Goal: Task Accomplishment & Management: Use online tool/utility

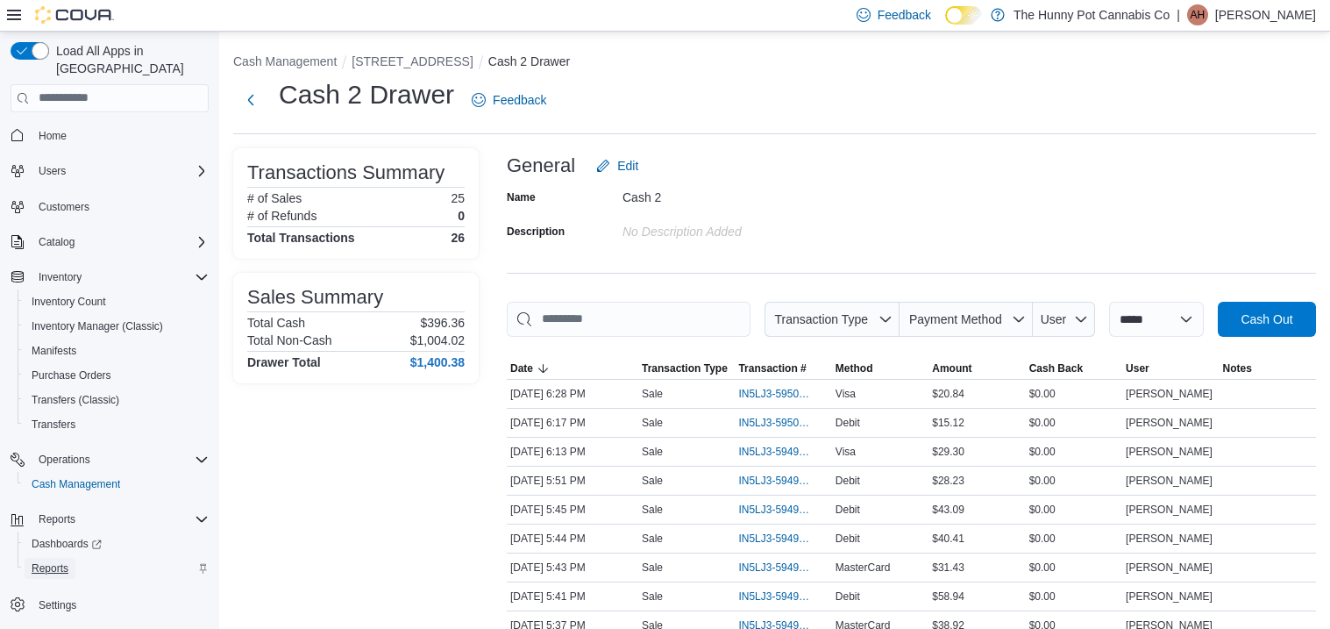
click at [50, 561] on span "Reports" at bounding box center [50, 568] width 37 height 14
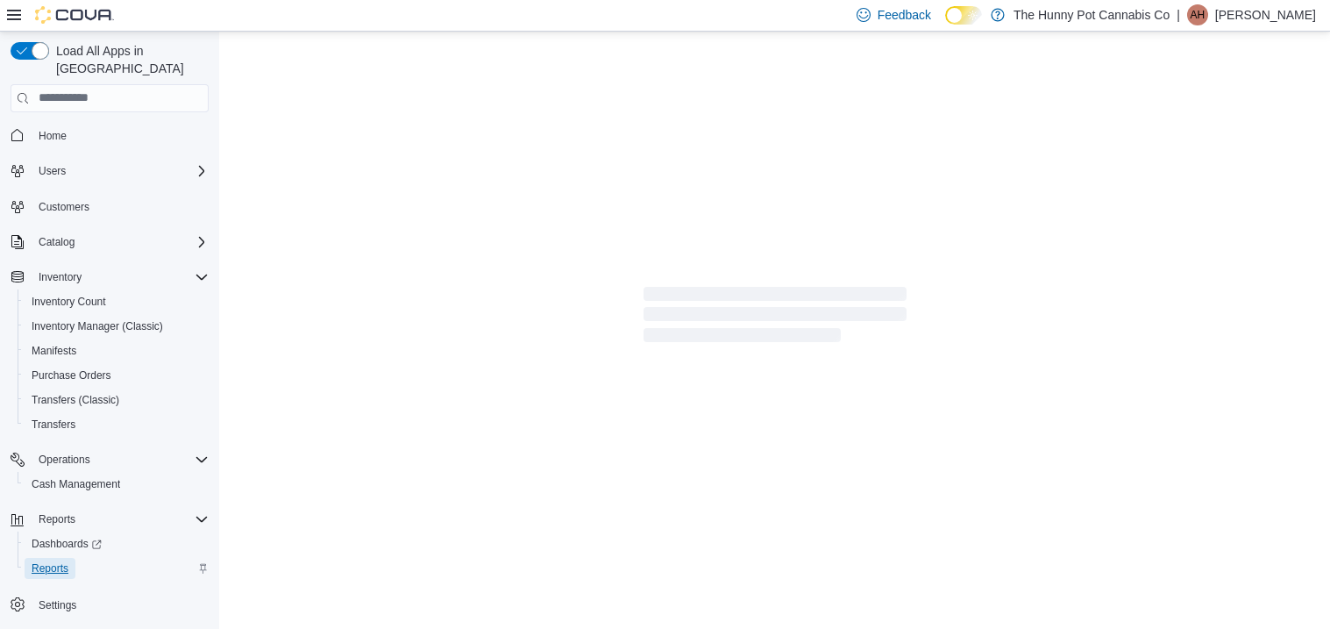
click at [50, 561] on span "Reports" at bounding box center [50, 568] width 37 height 14
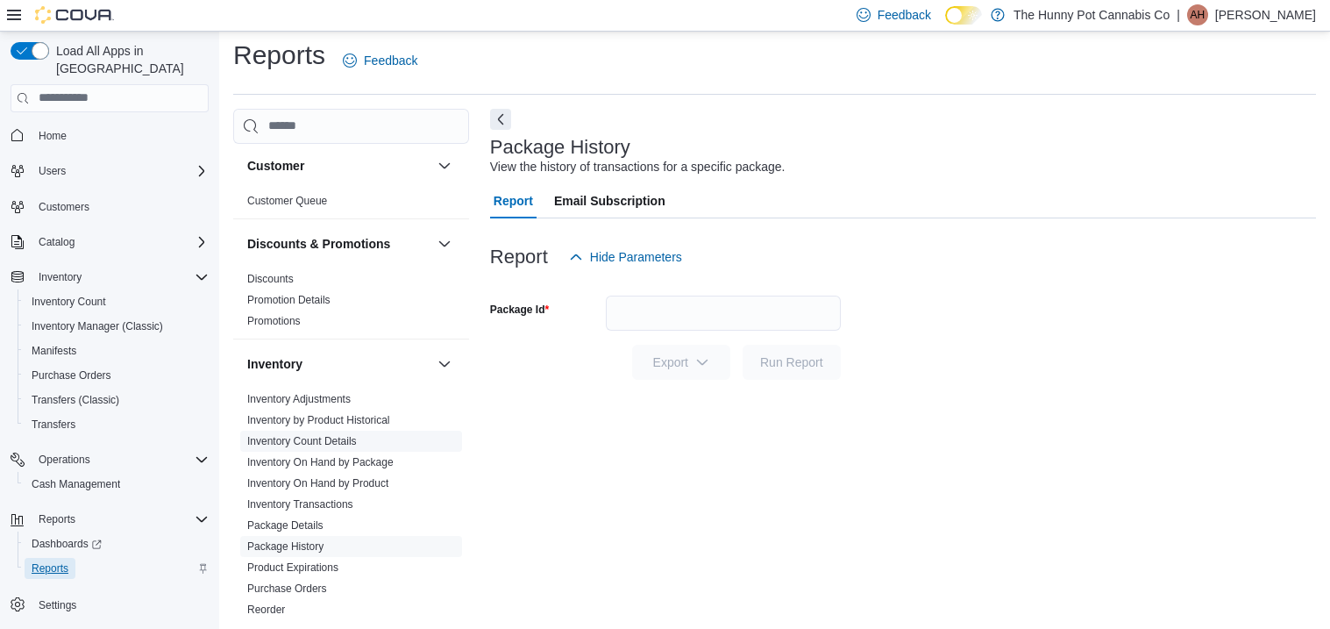
scroll to position [119, 0]
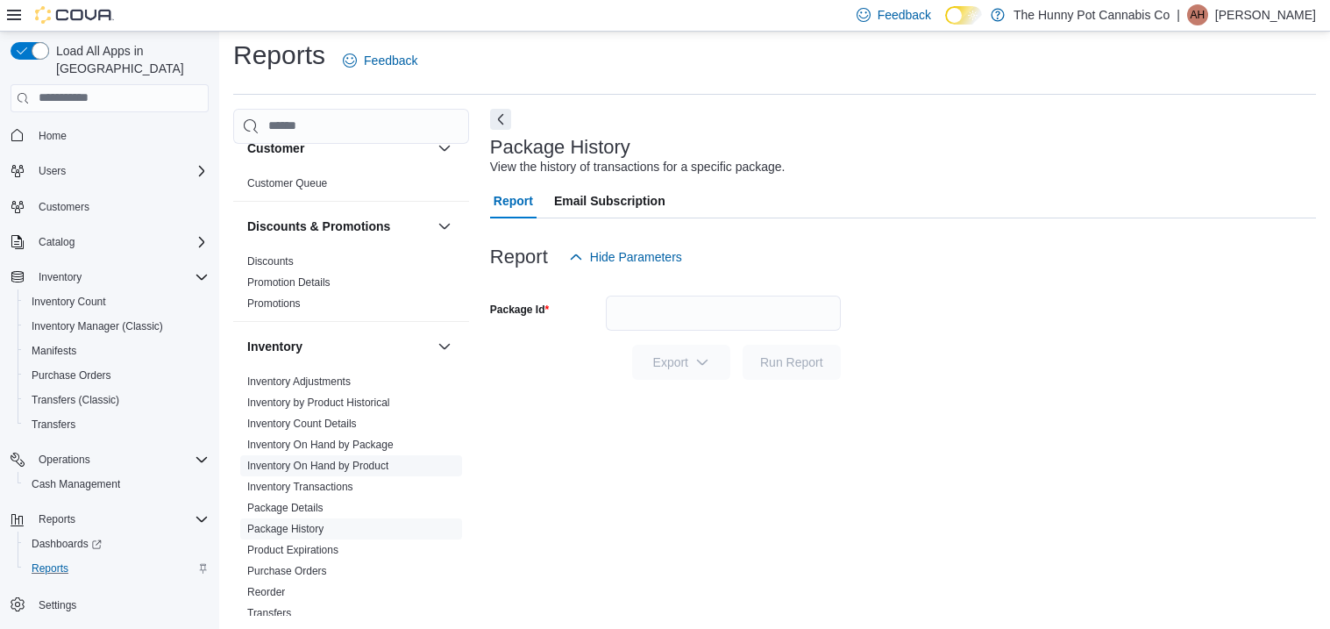
click at [362, 462] on link "Inventory On Hand by Product" at bounding box center [317, 466] width 141 height 12
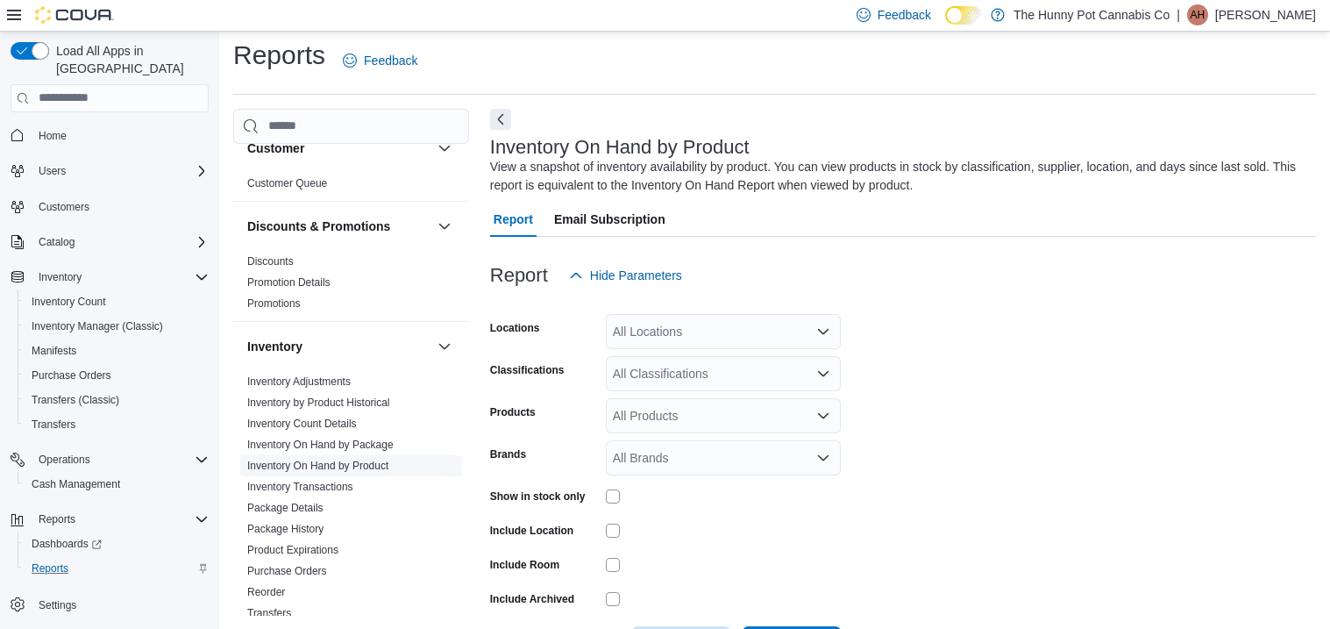
scroll to position [58, 0]
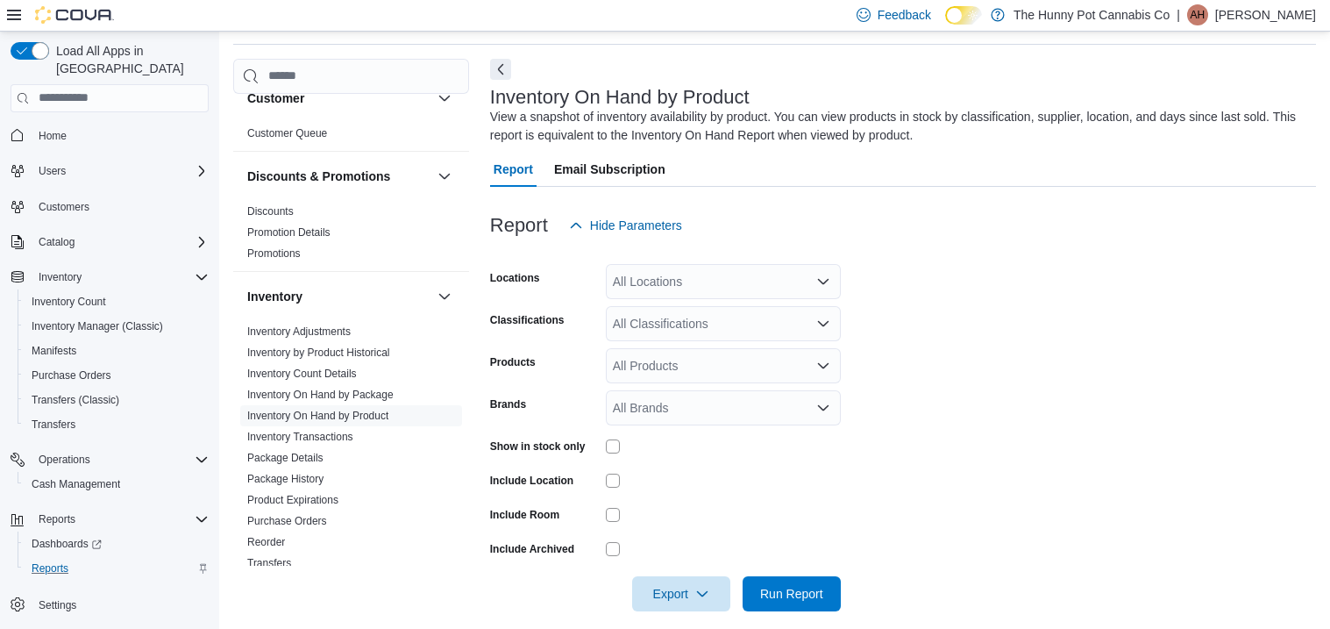
click at [673, 293] on div "All Locations" at bounding box center [723, 281] width 235 height 35
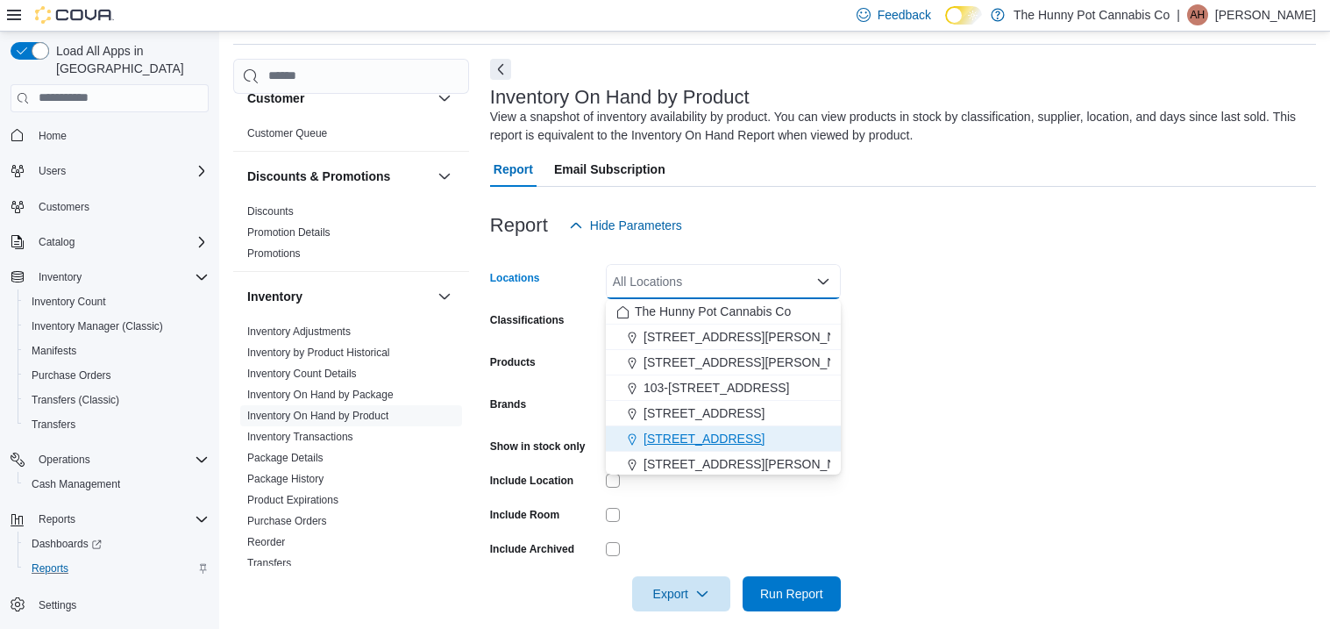
click at [679, 427] on button "[STREET_ADDRESS]" at bounding box center [723, 438] width 235 height 25
click at [564, 420] on div "Brands" at bounding box center [544, 407] width 109 height 35
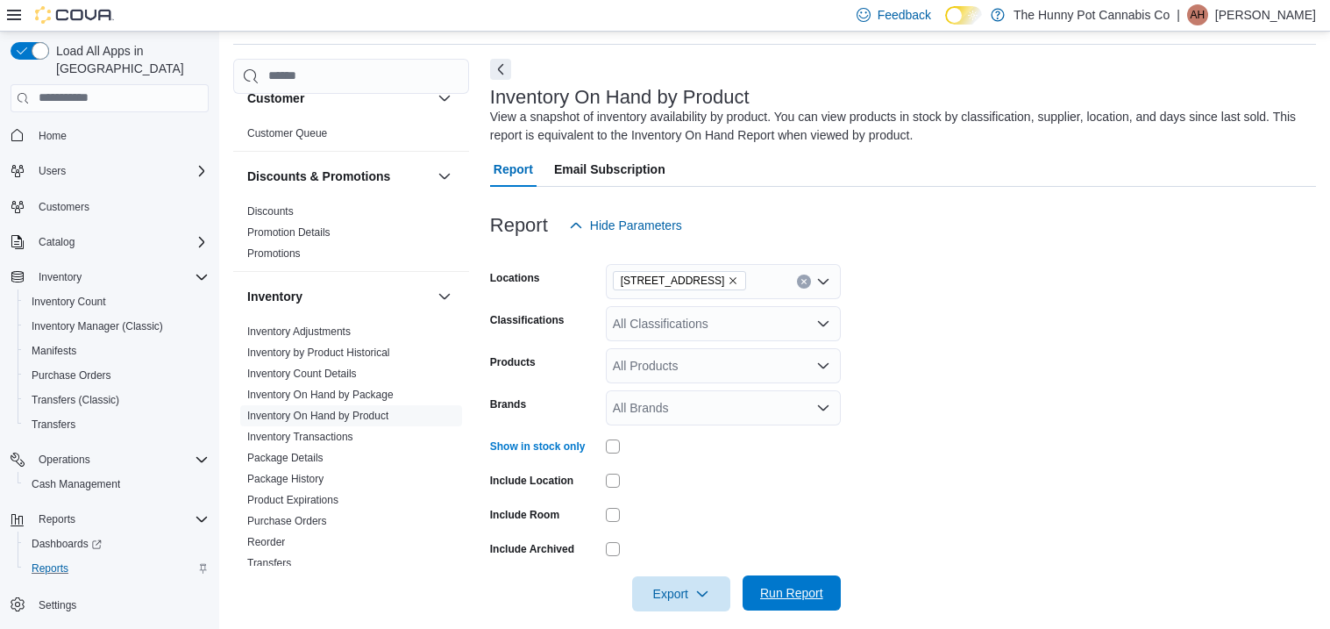
click at [782, 596] on span "Run Report" at bounding box center [791, 593] width 63 height 18
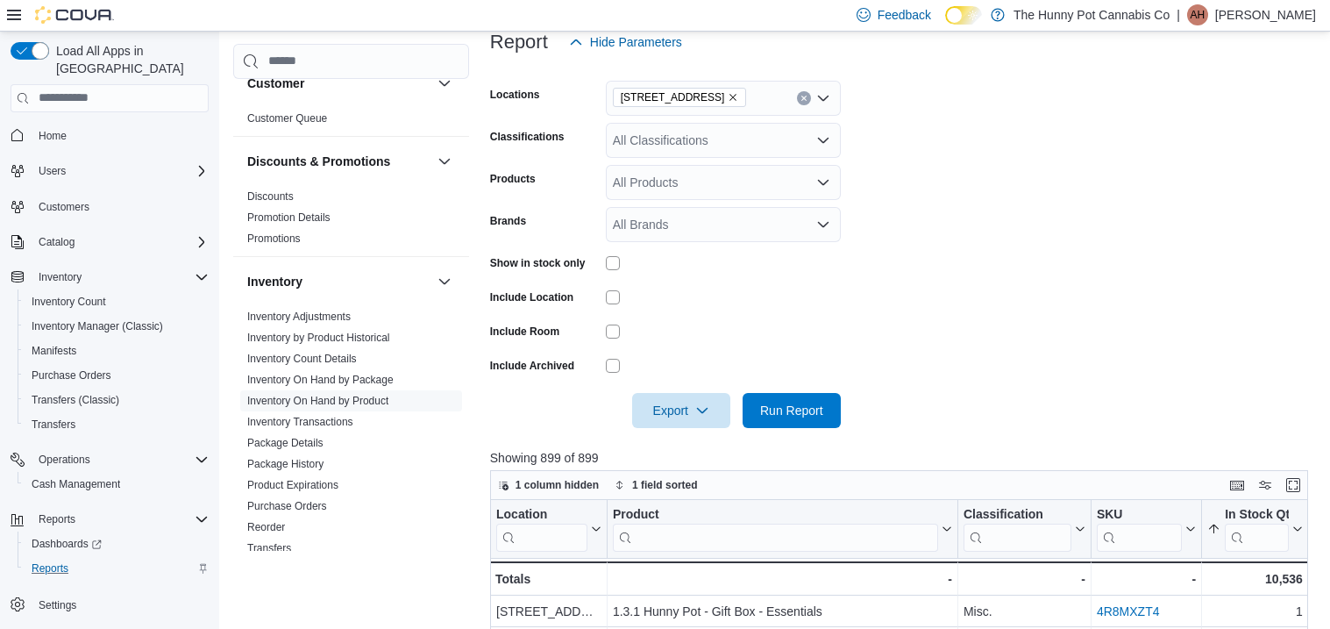
scroll to position [303, 0]
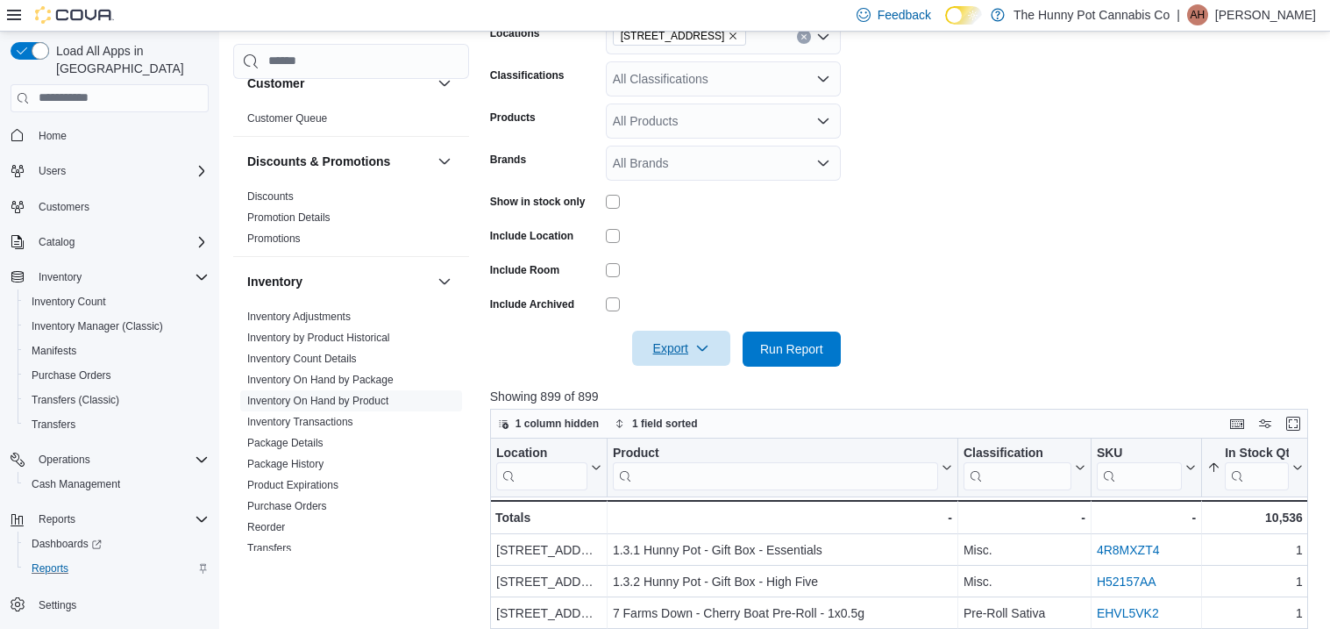
click at [681, 345] on span "Export" at bounding box center [681, 348] width 77 height 35
click at [681, 379] on span "Export to Excel" at bounding box center [684, 384] width 79 height 14
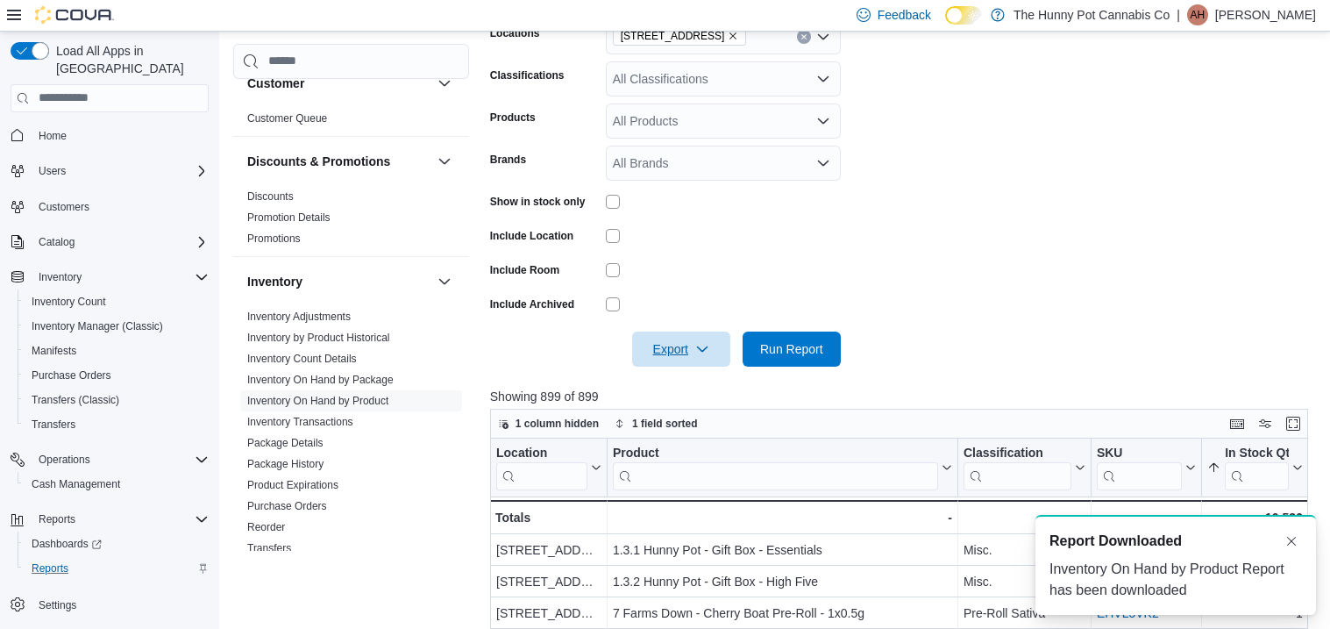
scroll to position [0, 0]
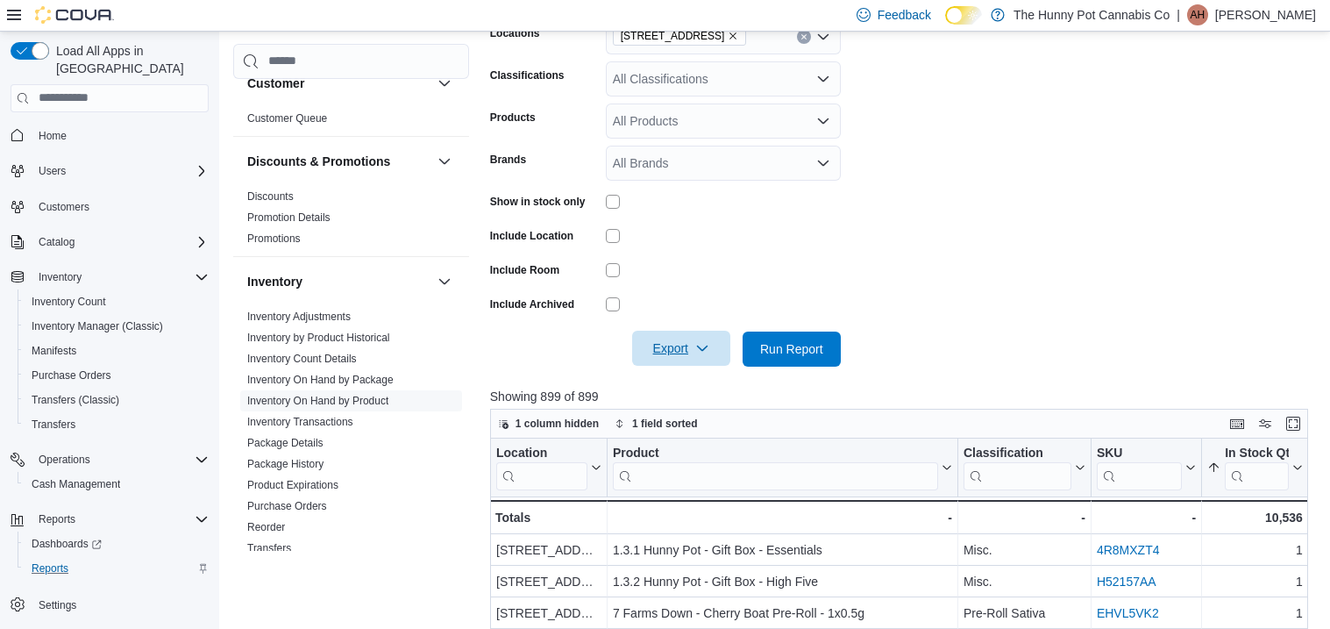
click at [695, 356] on span "Export" at bounding box center [681, 348] width 77 height 35
click at [694, 382] on span "Export to Excel" at bounding box center [684, 384] width 79 height 14
